Goal: Information Seeking & Learning: Learn about a topic

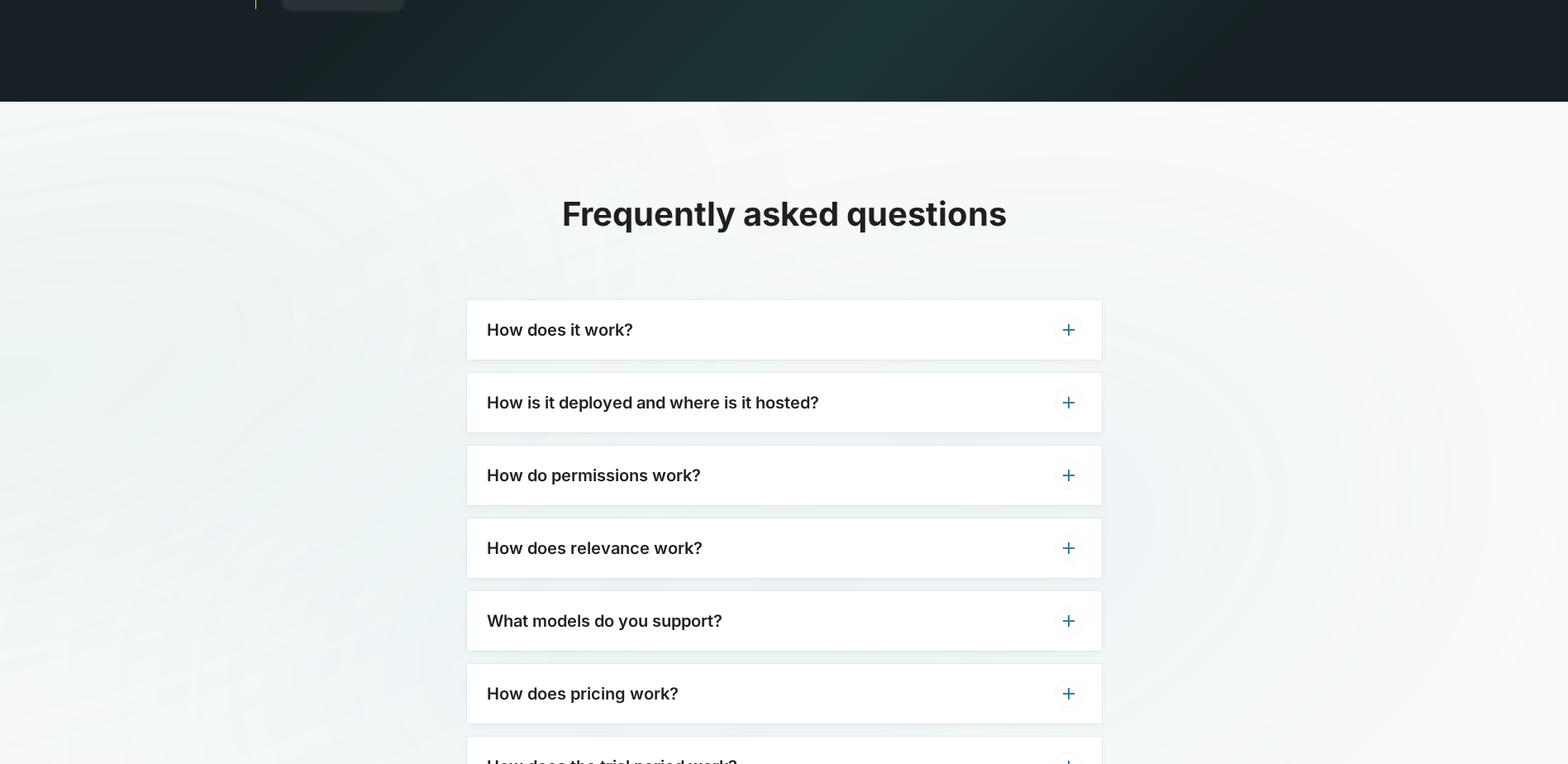
scroll to position [5042, 0]
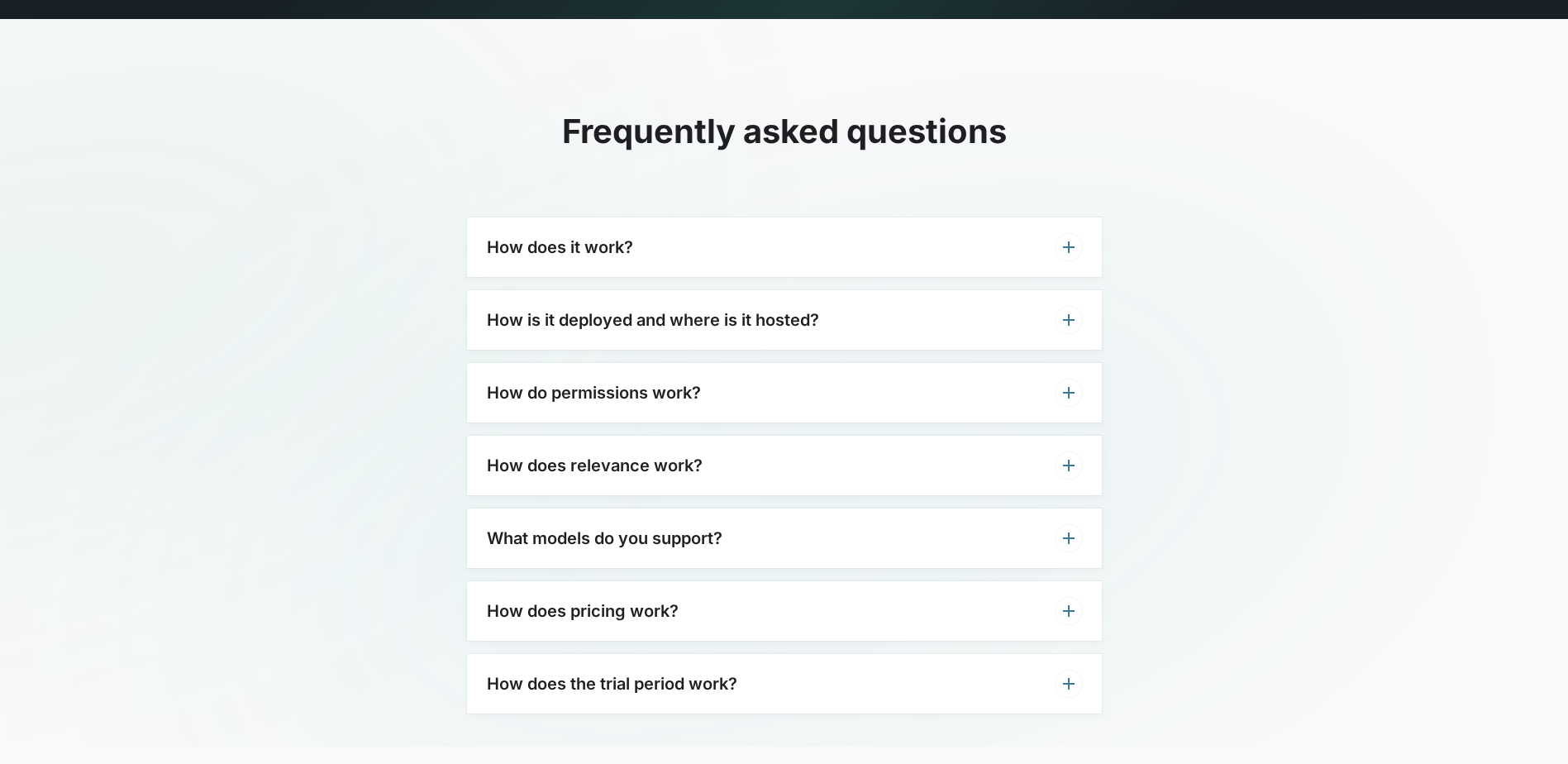
click at [778, 299] on div "How is it deployed and where is it hosted?" at bounding box center [784, 320] width 635 height 60
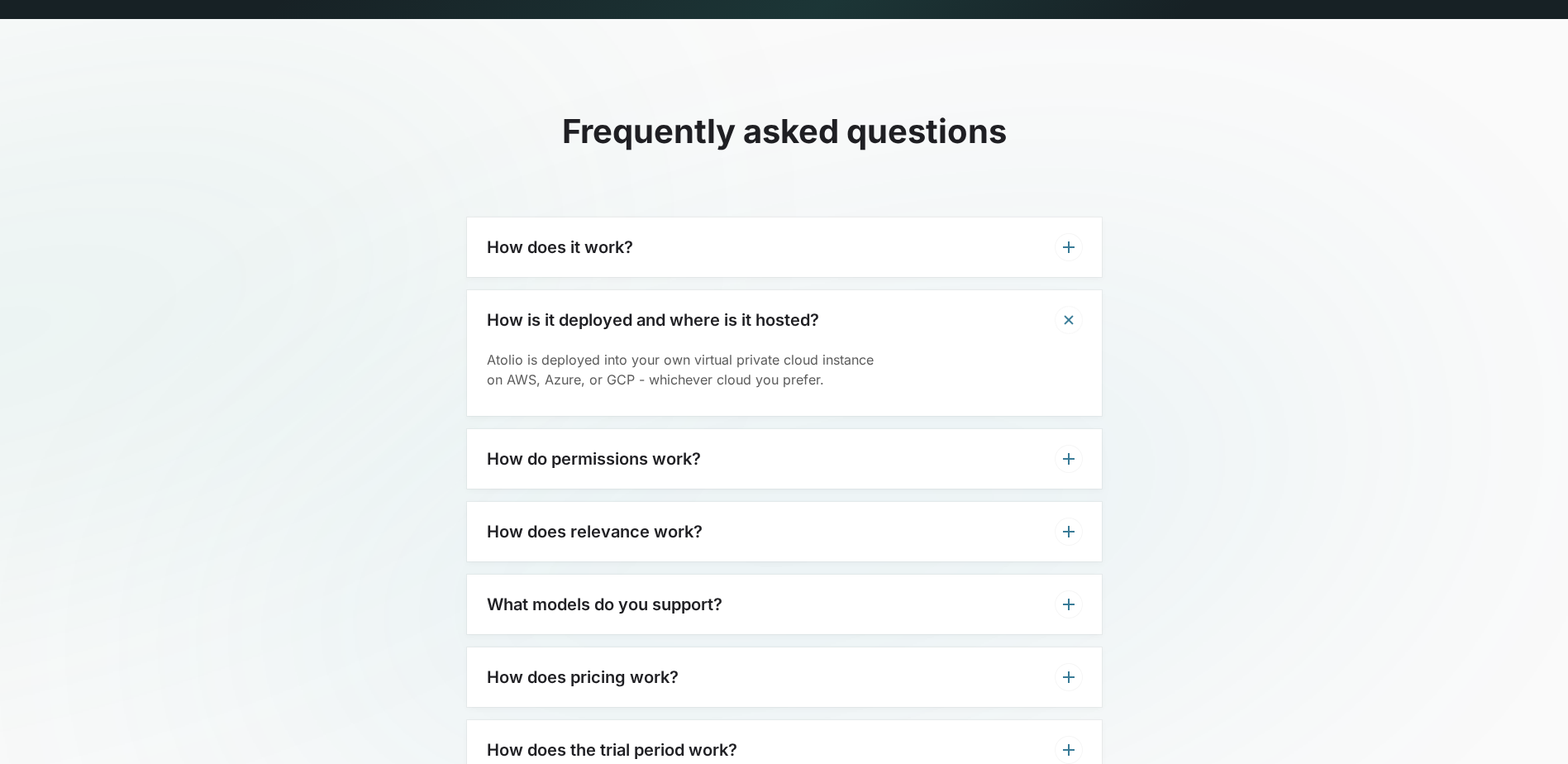
click at [1031, 292] on div "How is it deployed and where is it hosted?" at bounding box center [784, 320] width 635 height 60
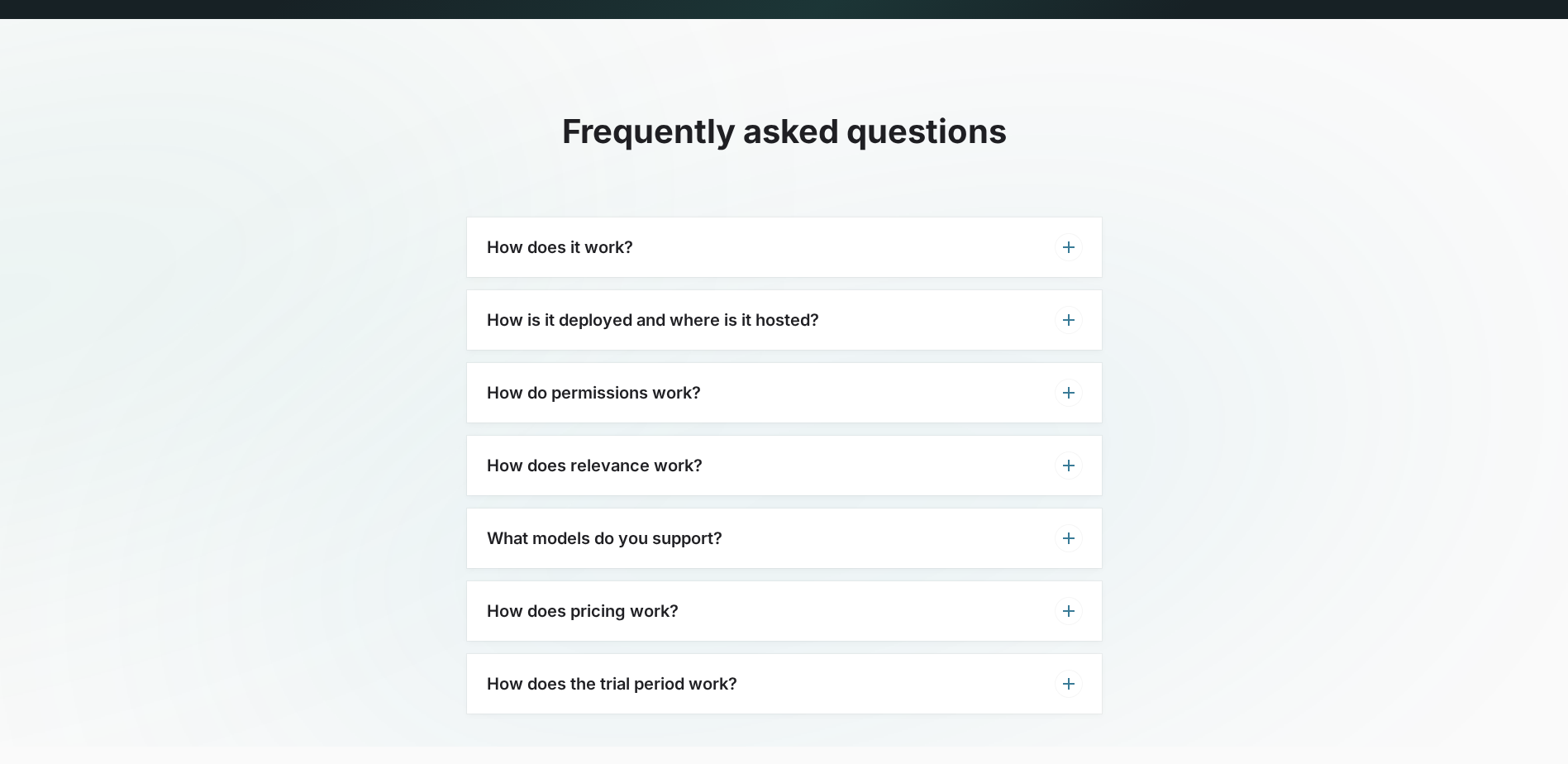
click at [943, 218] on div "How does it work?" at bounding box center [784, 248] width 635 height 60
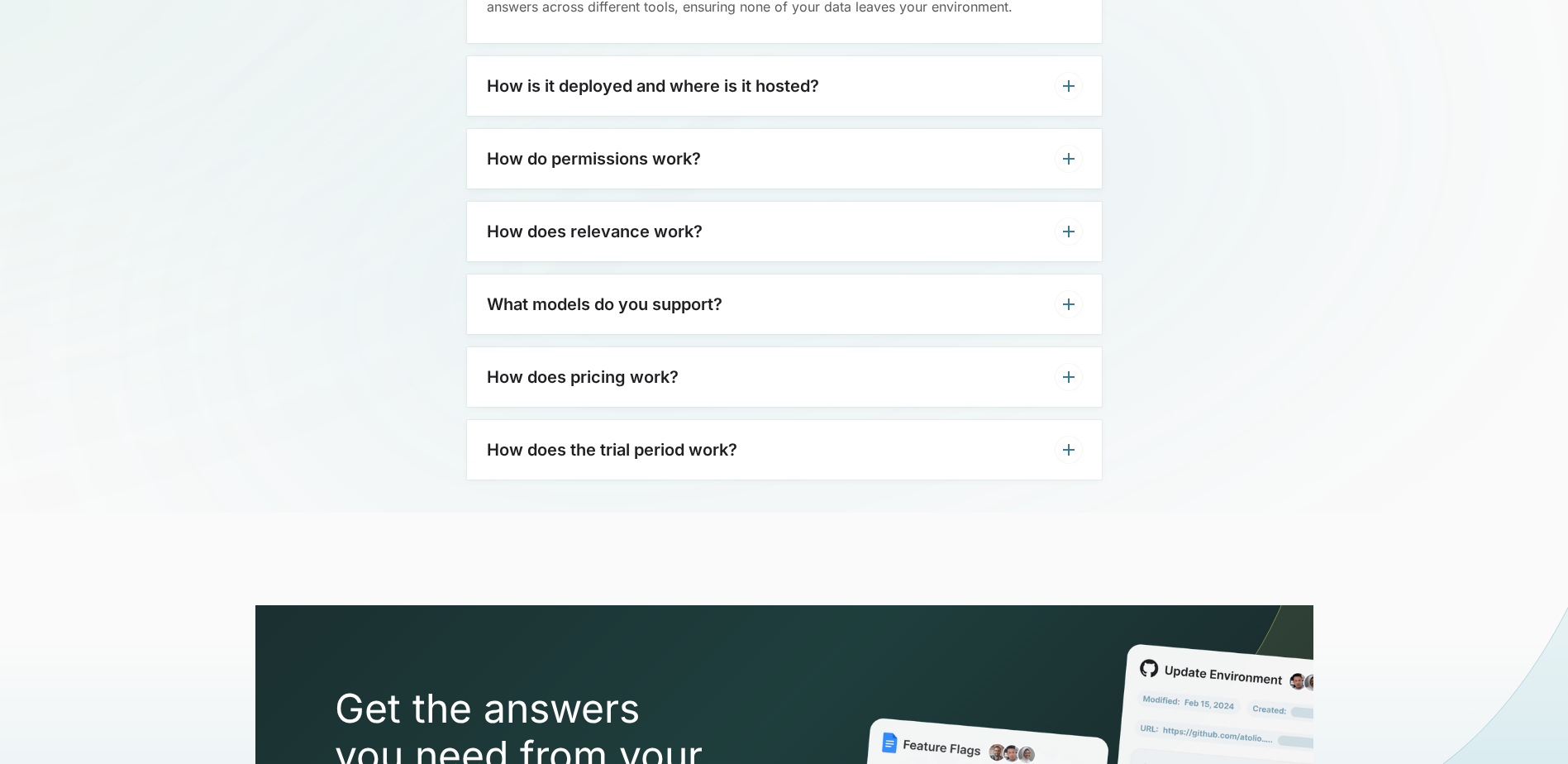
scroll to position [5372, 0]
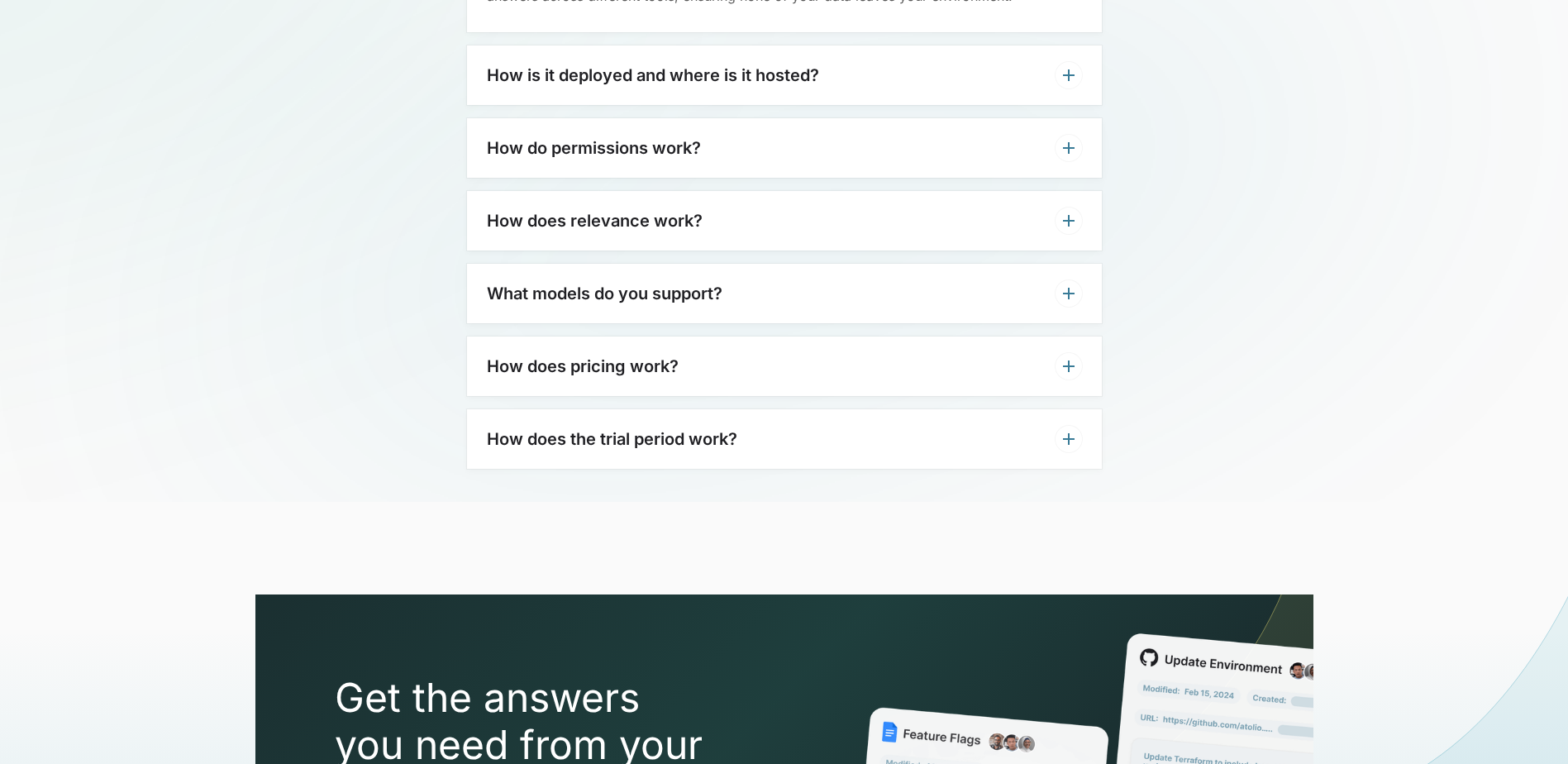
click at [847, 336] on div "How does pricing work?" at bounding box center [784, 366] width 635 height 60
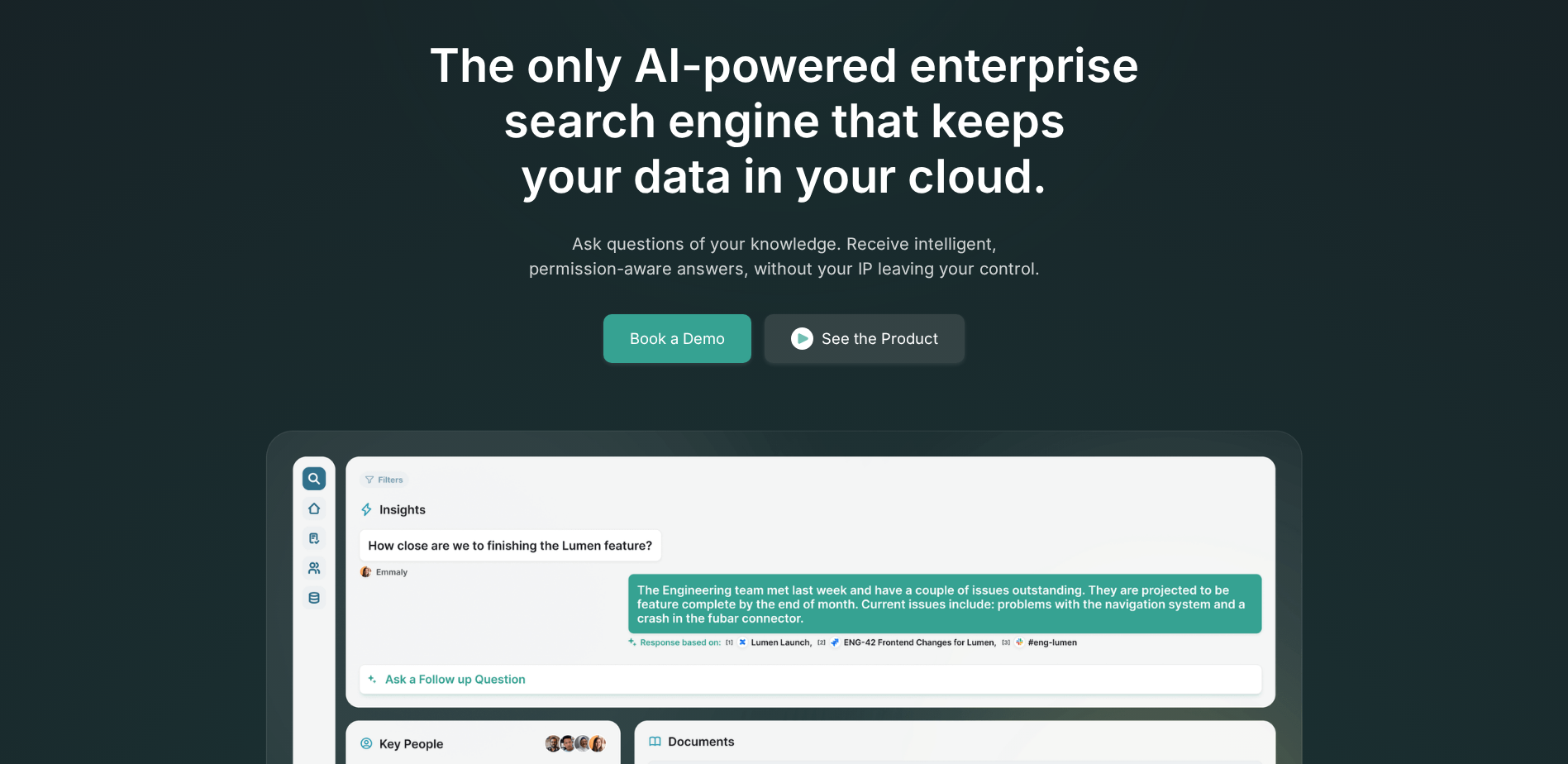
scroll to position [0, 0]
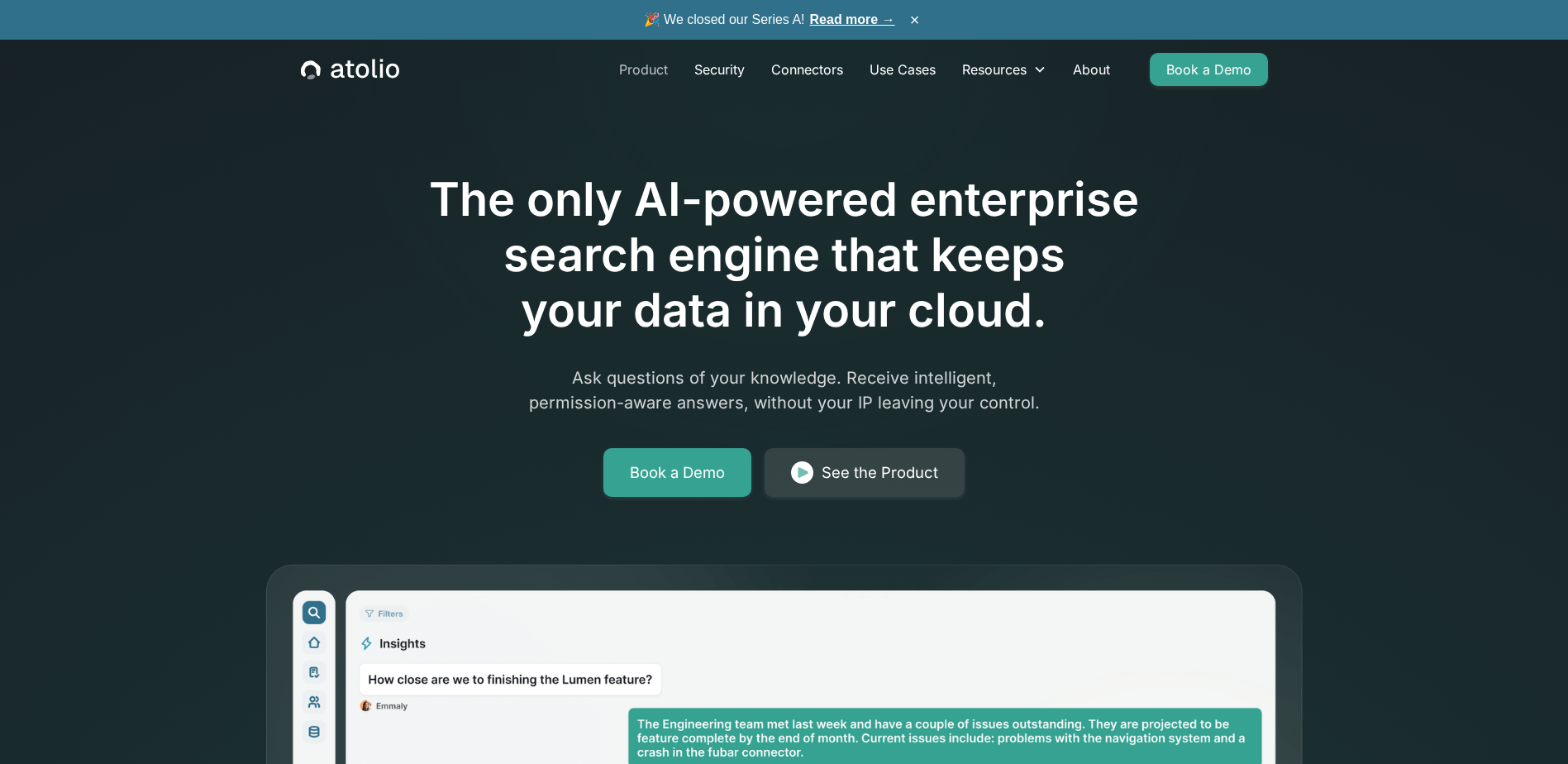
click at [648, 72] on link "Product" at bounding box center [644, 69] width 76 height 33
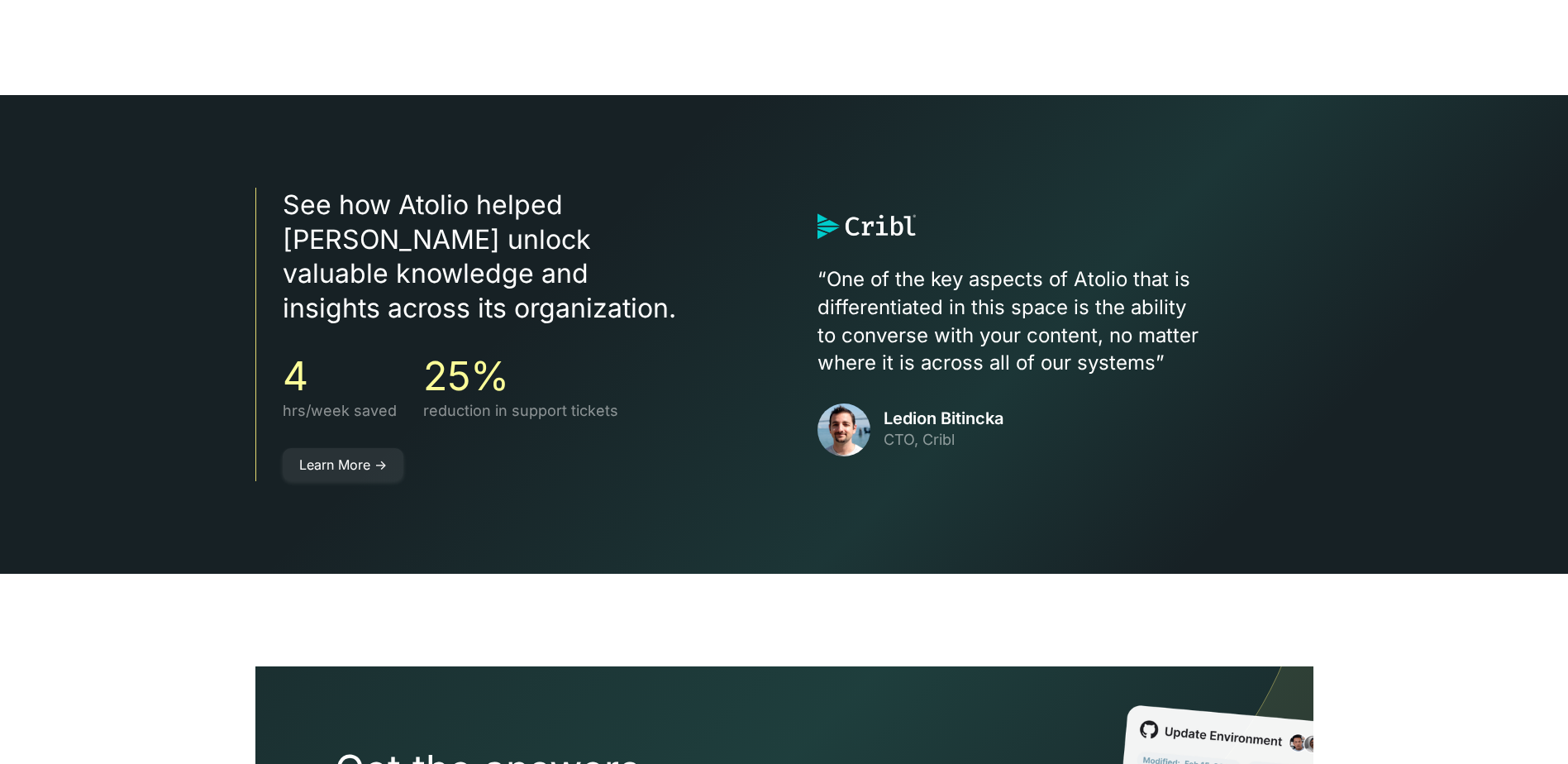
scroll to position [2878, 0]
